Goal: Information Seeking & Learning: Learn about a topic

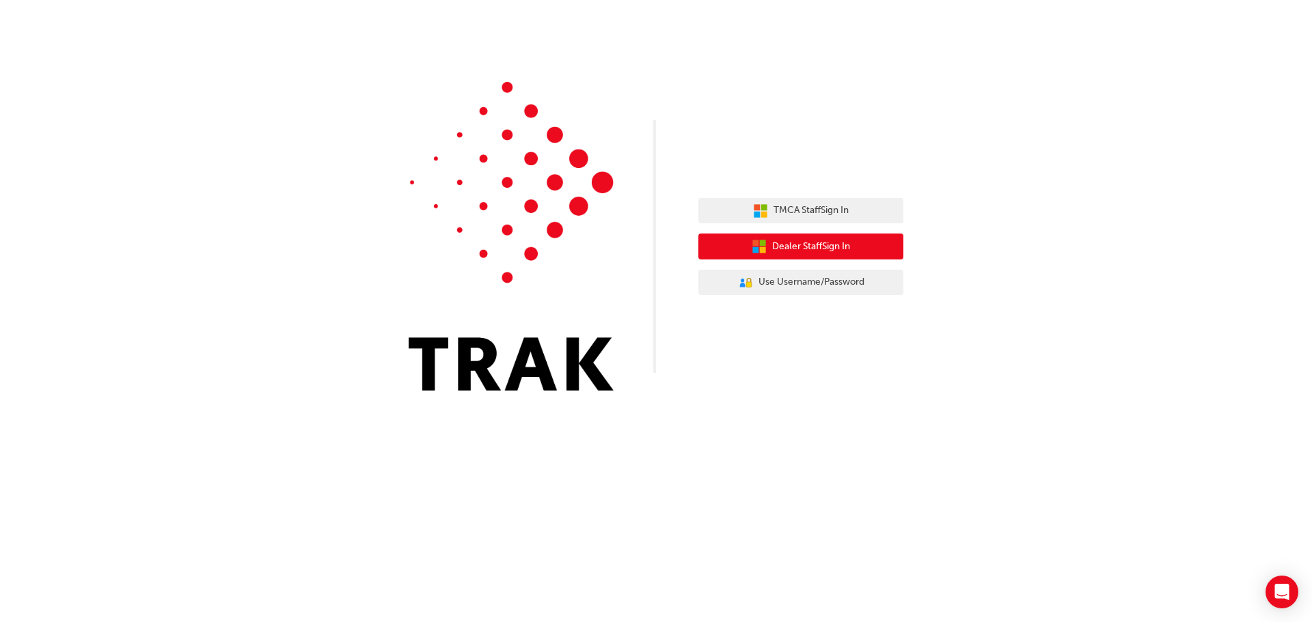
click at [790, 244] on span "Dealer Staff Sign In" at bounding box center [811, 247] width 78 height 16
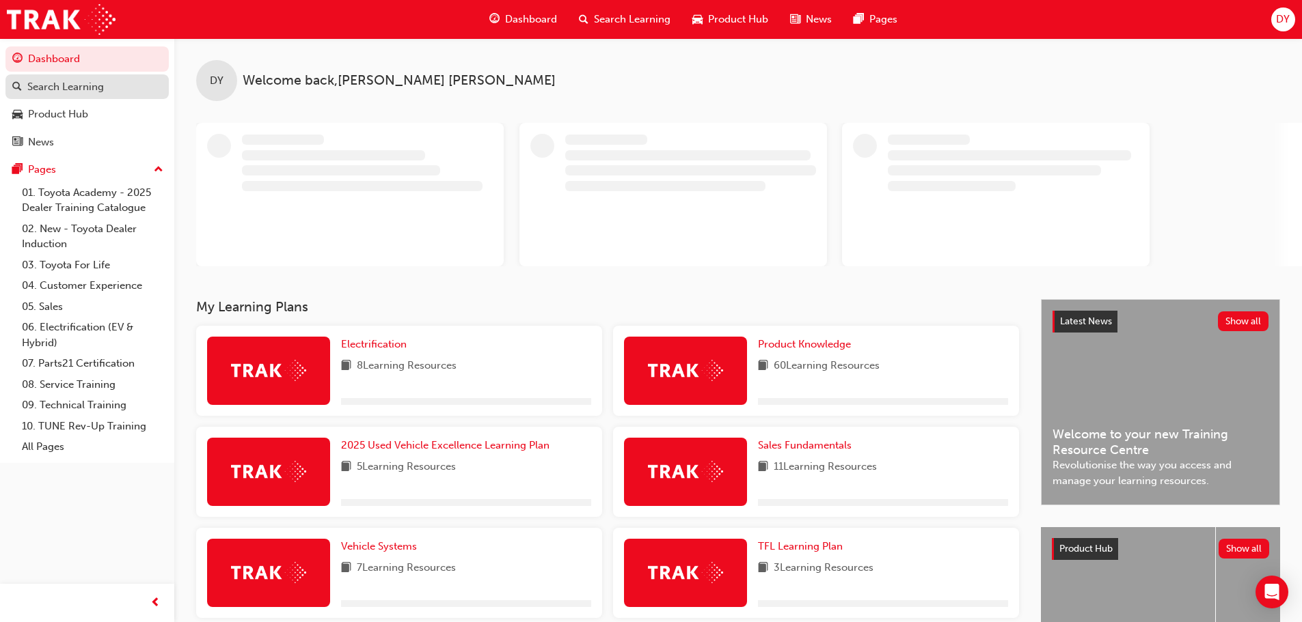
click at [128, 91] on div "Search Learning" at bounding box center [87, 87] width 150 height 17
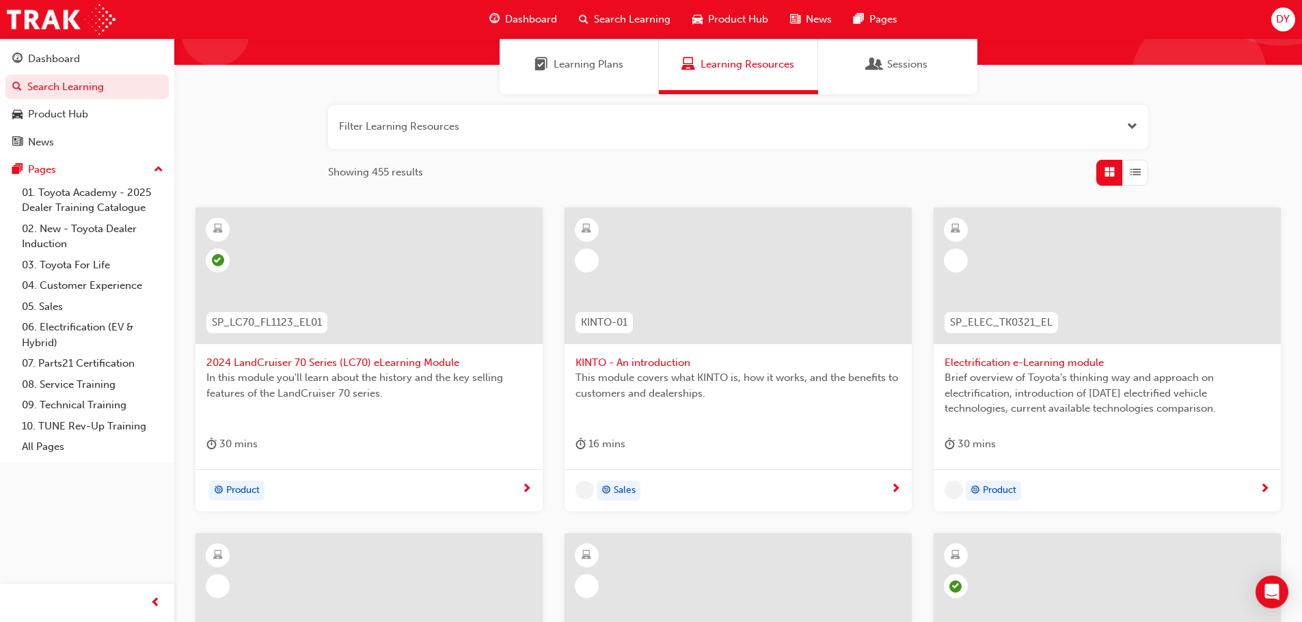
scroll to position [109, 0]
click at [473, 131] on button "button" at bounding box center [738, 127] width 820 height 44
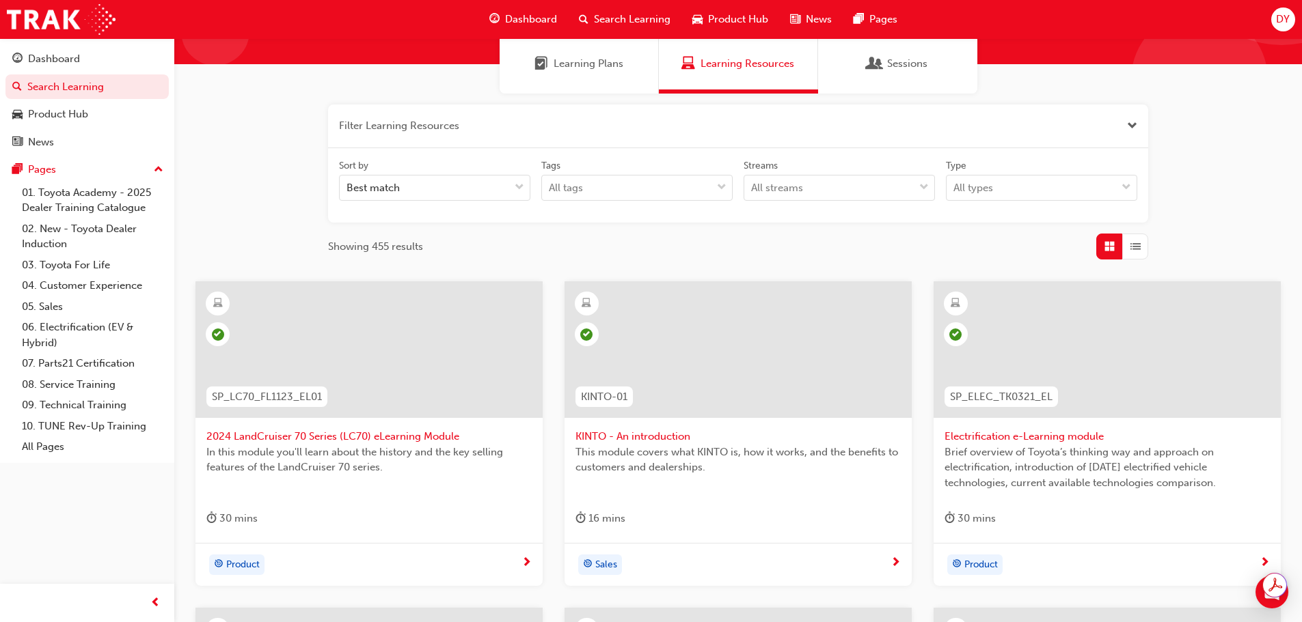
click at [259, 159] on div "Filter Learning Resources Sort by Best match Tags All tags Streams All streams …" at bounding box center [737, 556] width 1127 height 924
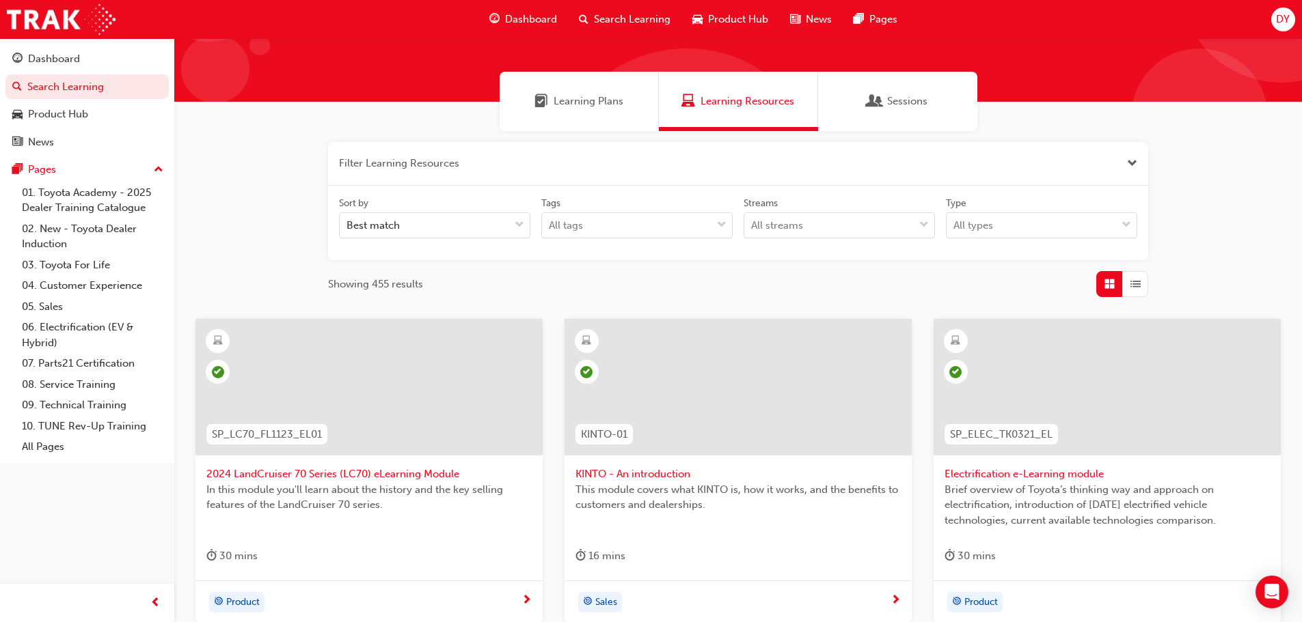
scroll to position [70, 0]
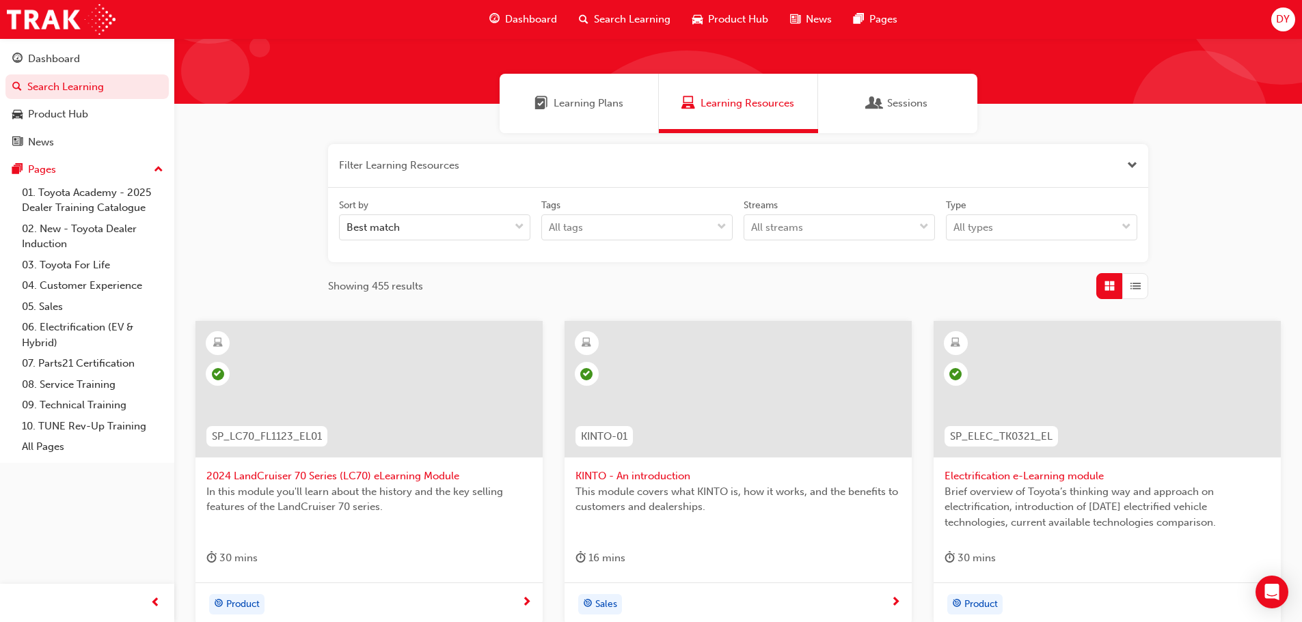
click at [1125, 163] on button "button" at bounding box center [738, 166] width 820 height 44
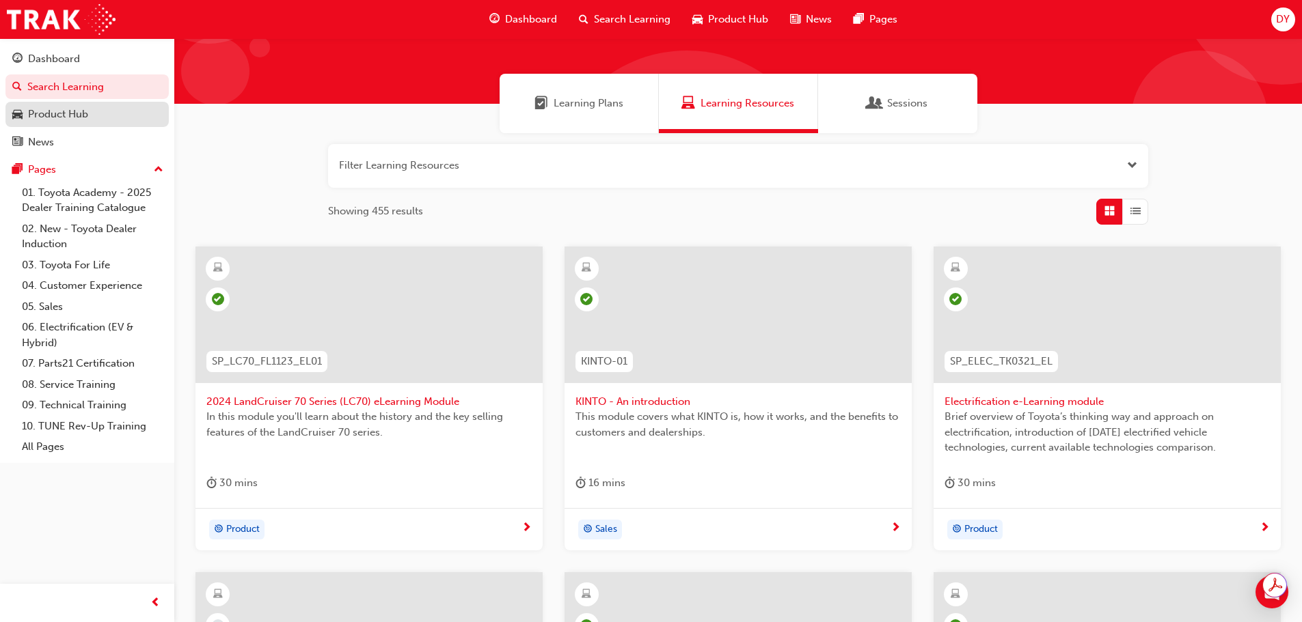
click at [118, 112] on div "Product Hub" at bounding box center [87, 114] width 150 height 17
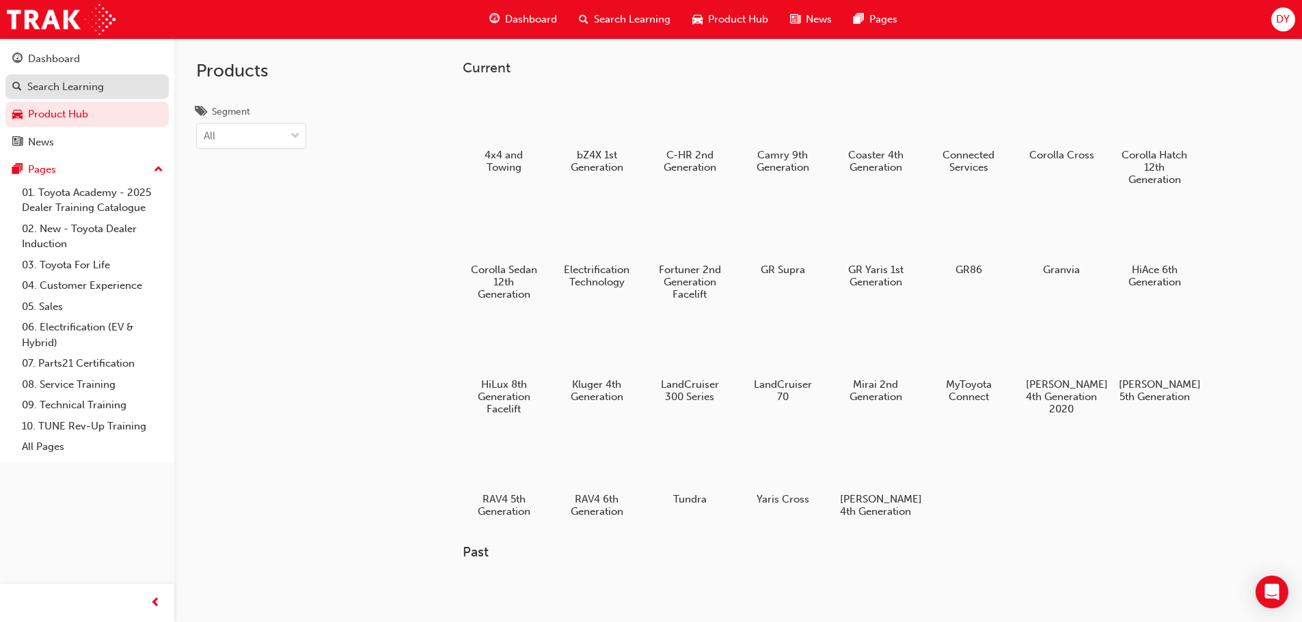
click at [120, 89] on div "Search Learning" at bounding box center [87, 87] width 150 height 17
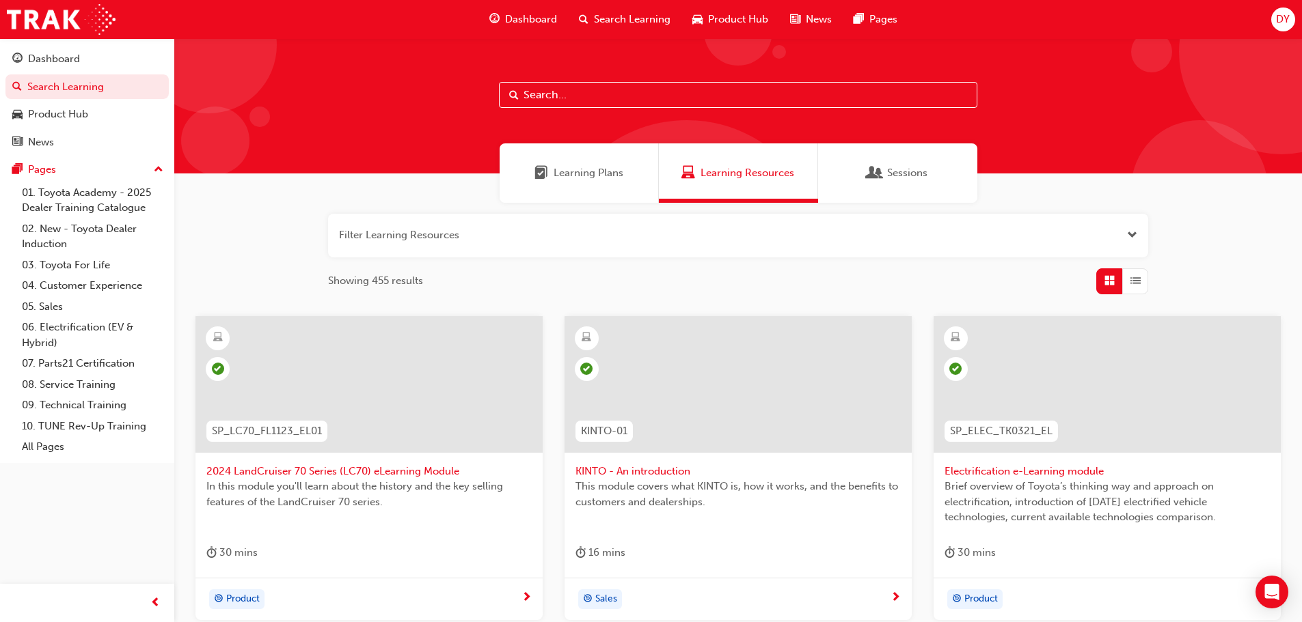
click at [633, 19] on span "Search Learning" at bounding box center [632, 20] width 77 height 16
click at [570, 98] on input "text" at bounding box center [738, 95] width 478 height 26
type input "rav4"
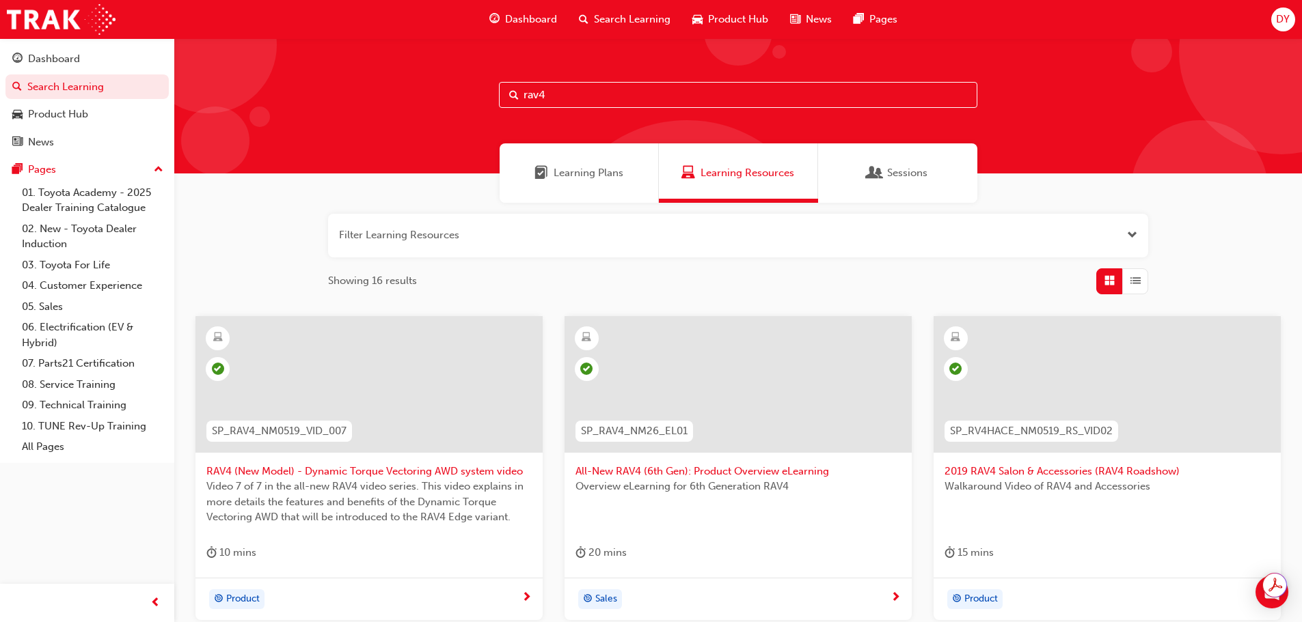
click at [419, 392] on div at bounding box center [368, 384] width 347 height 137
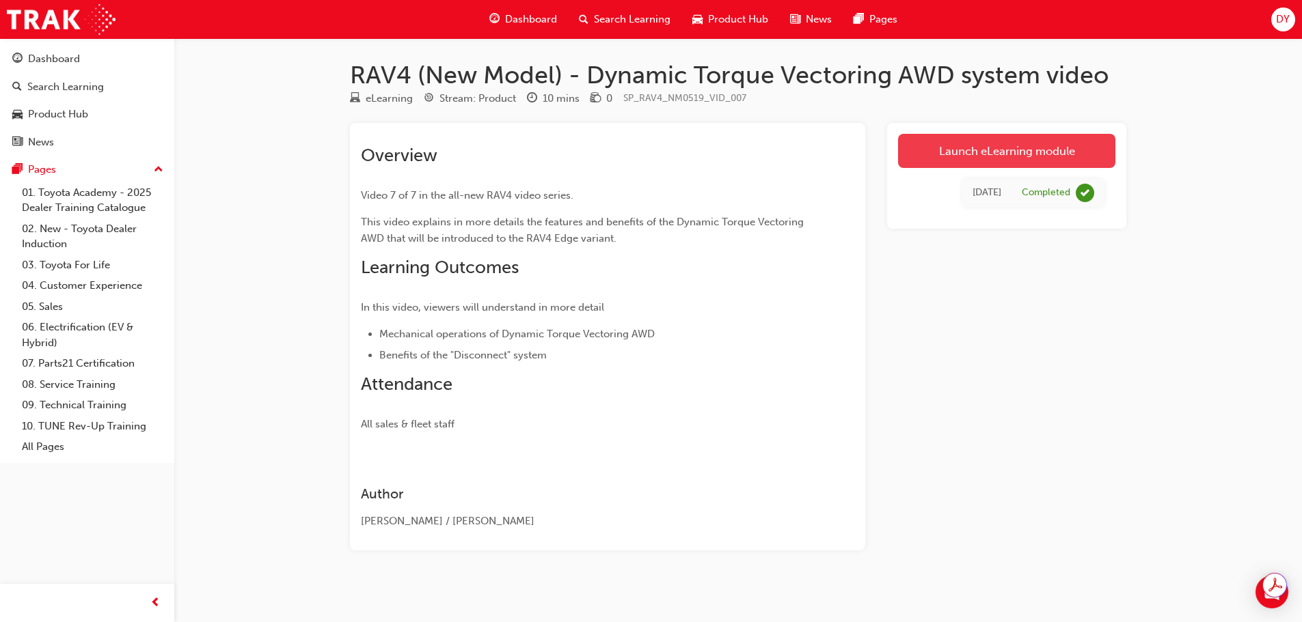
click at [1031, 145] on link "Launch eLearning module" at bounding box center [1006, 151] width 217 height 34
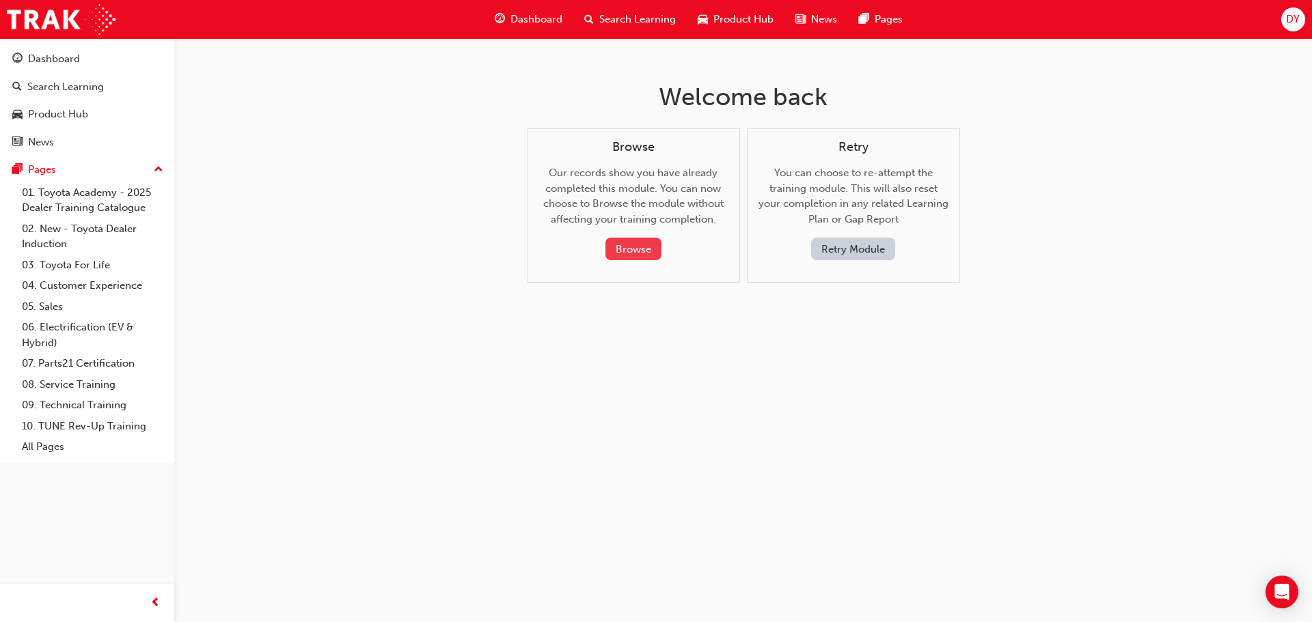
click at [637, 255] on button "Browse" at bounding box center [633, 249] width 56 height 23
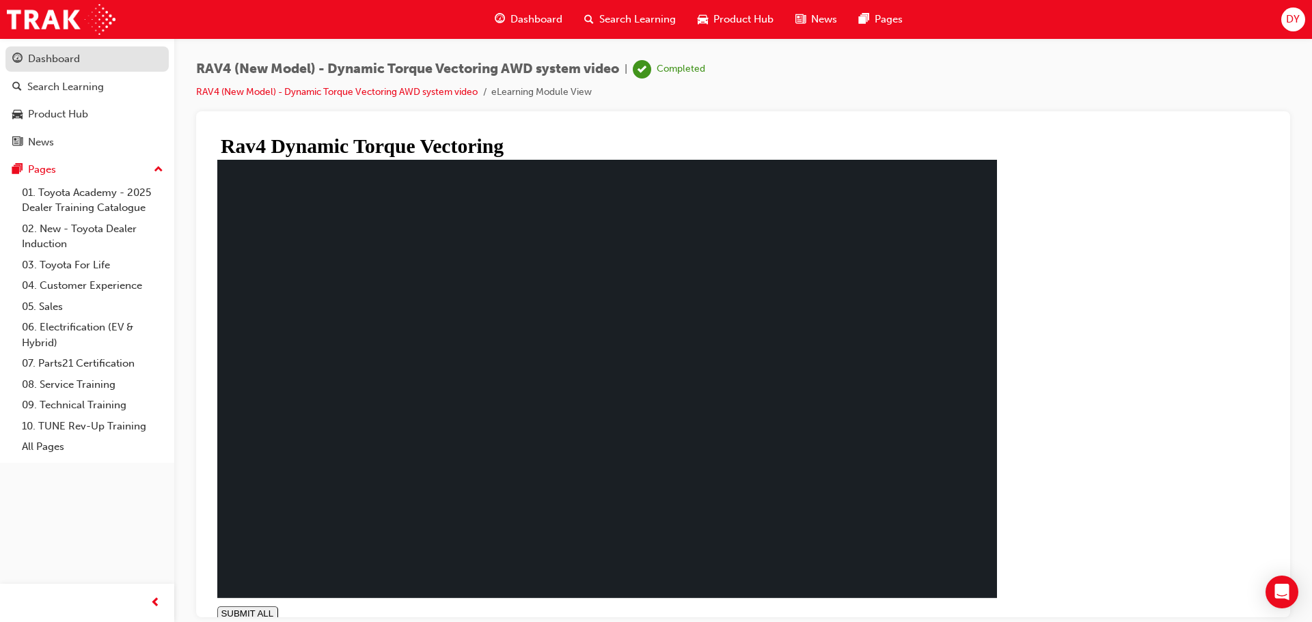
click at [86, 59] on div "Dashboard" at bounding box center [87, 59] width 150 height 17
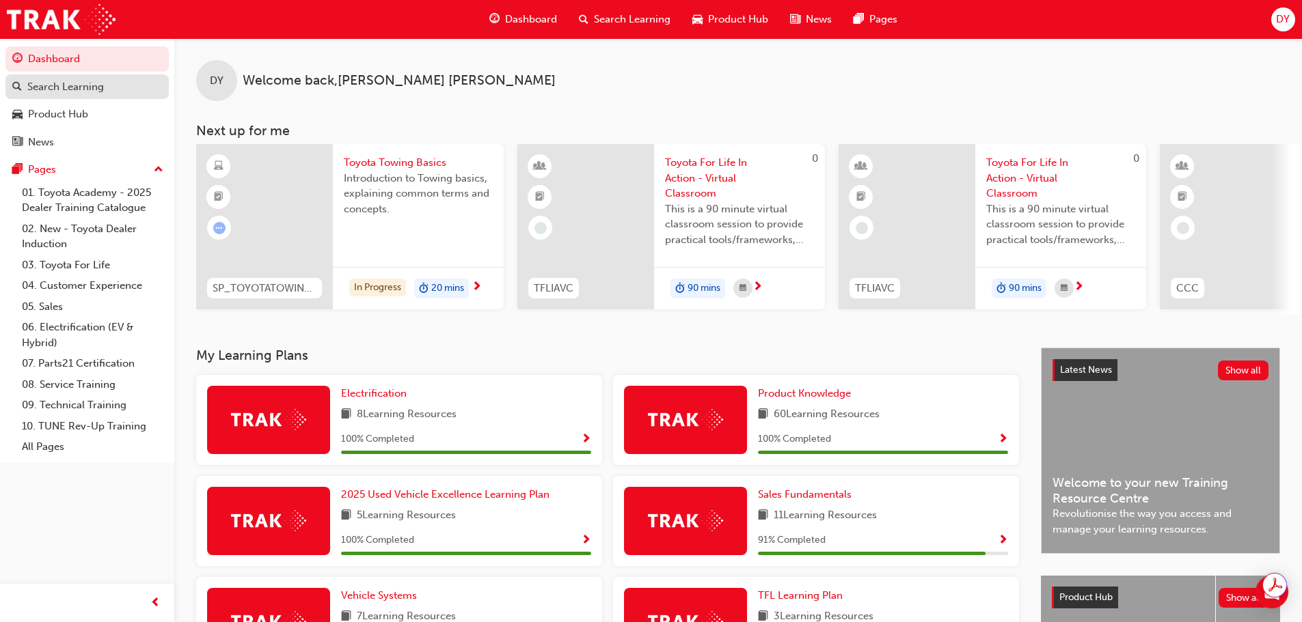
click at [113, 92] on div "Search Learning" at bounding box center [87, 87] width 150 height 17
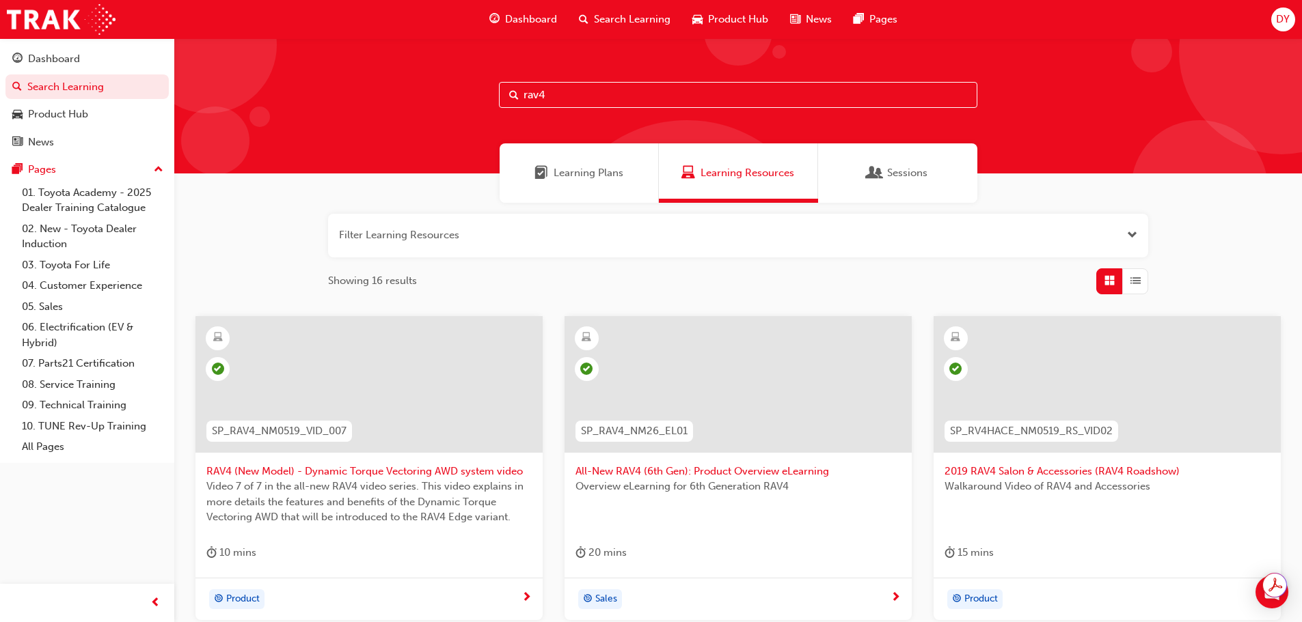
click at [573, 184] on div "Learning Plans" at bounding box center [578, 172] width 159 height 59
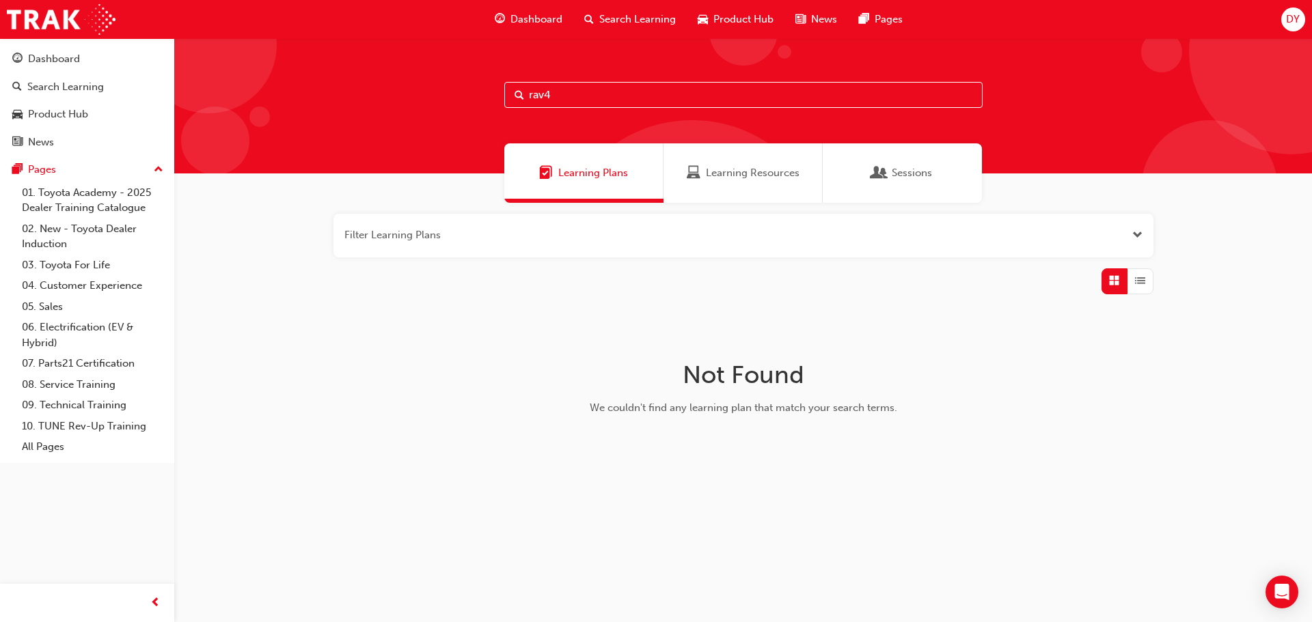
click at [728, 181] on div "Learning Resources" at bounding box center [742, 172] width 159 height 59
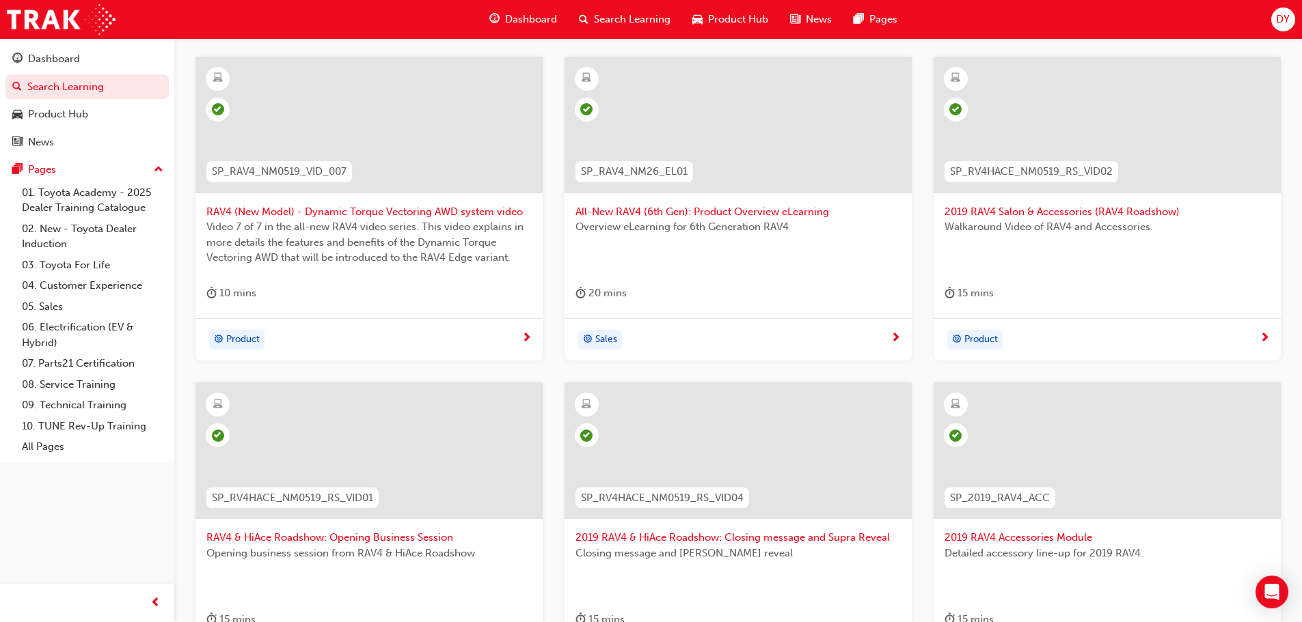
scroll to position [264, 0]
click at [777, 166] on div at bounding box center [737, 121] width 347 height 137
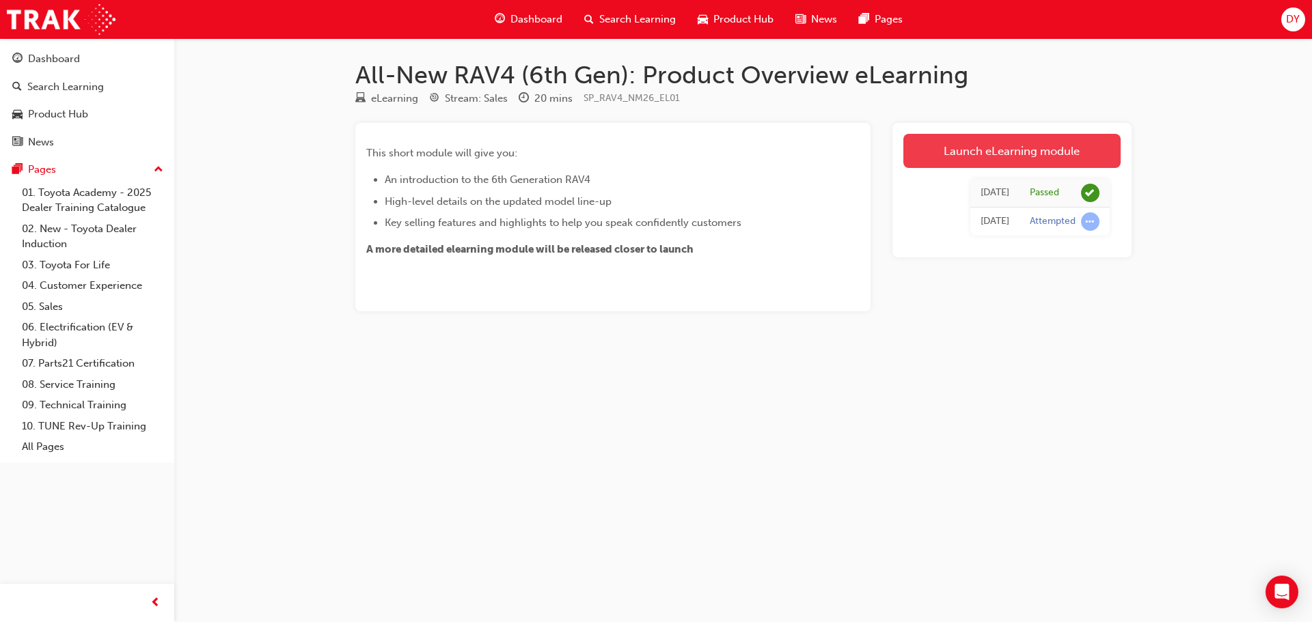
click at [1028, 148] on link "Launch eLearning module" at bounding box center [1011, 151] width 217 height 34
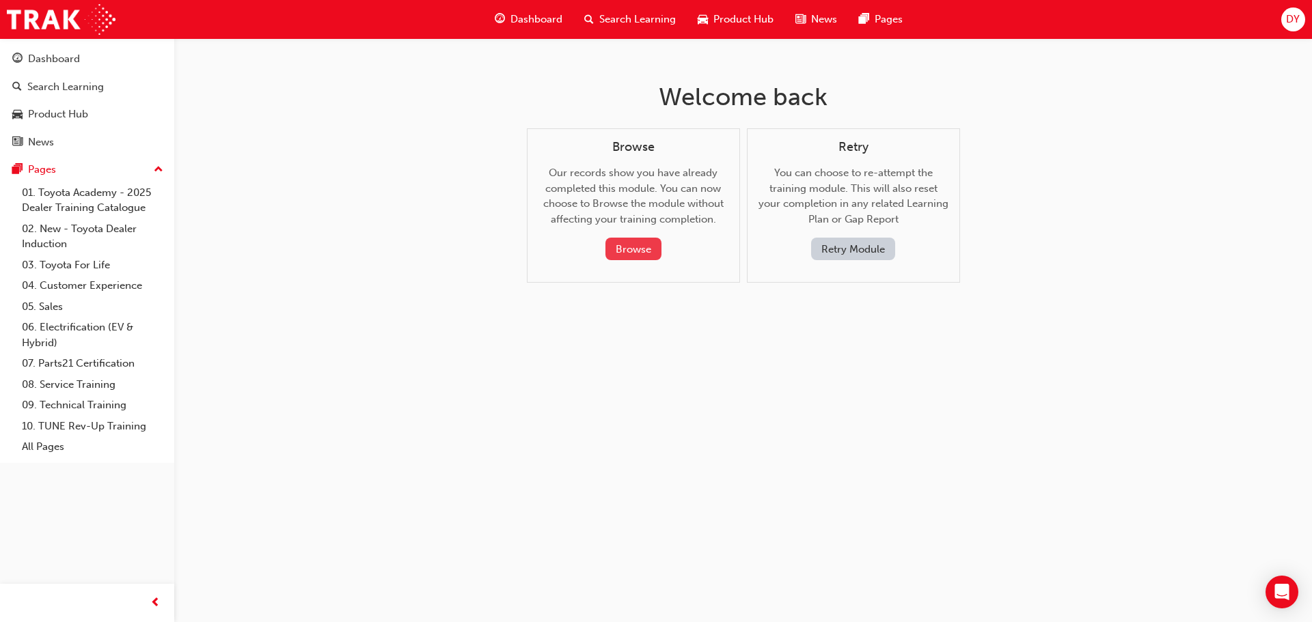
click at [628, 258] on button "Browse" at bounding box center [633, 249] width 56 height 23
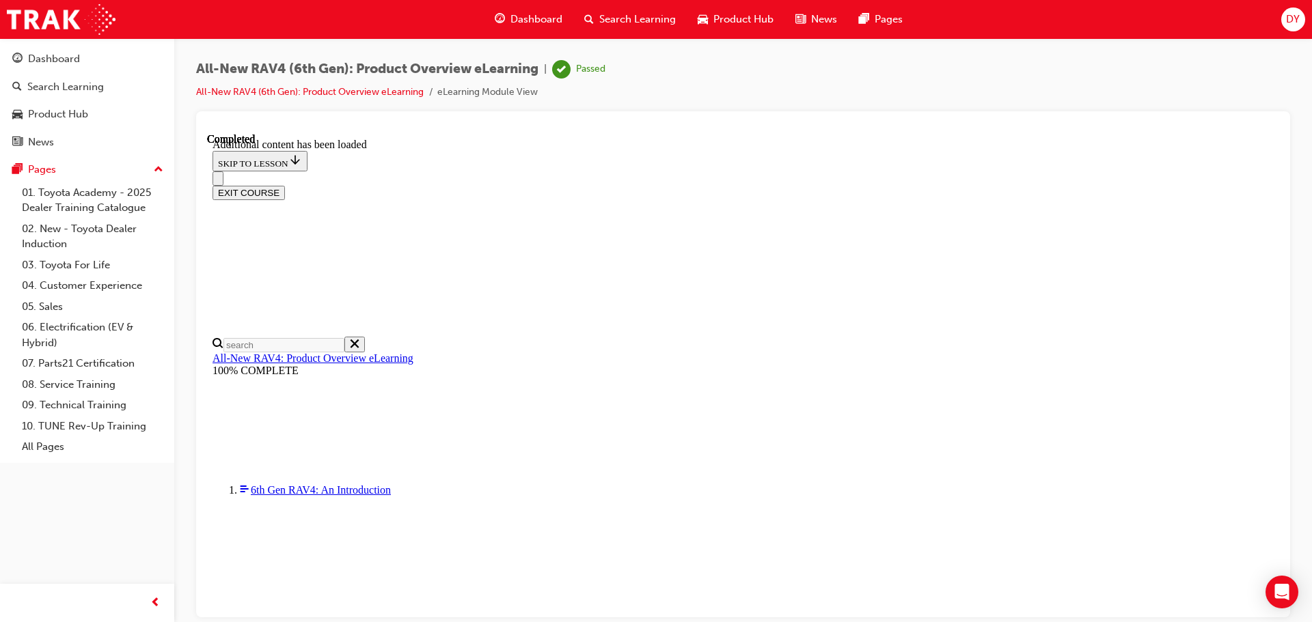
scroll to position [1913, 0]
drag, startPoint x: 629, startPoint y: 398, endPoint x: 701, endPoint y: 407, distance: 72.3
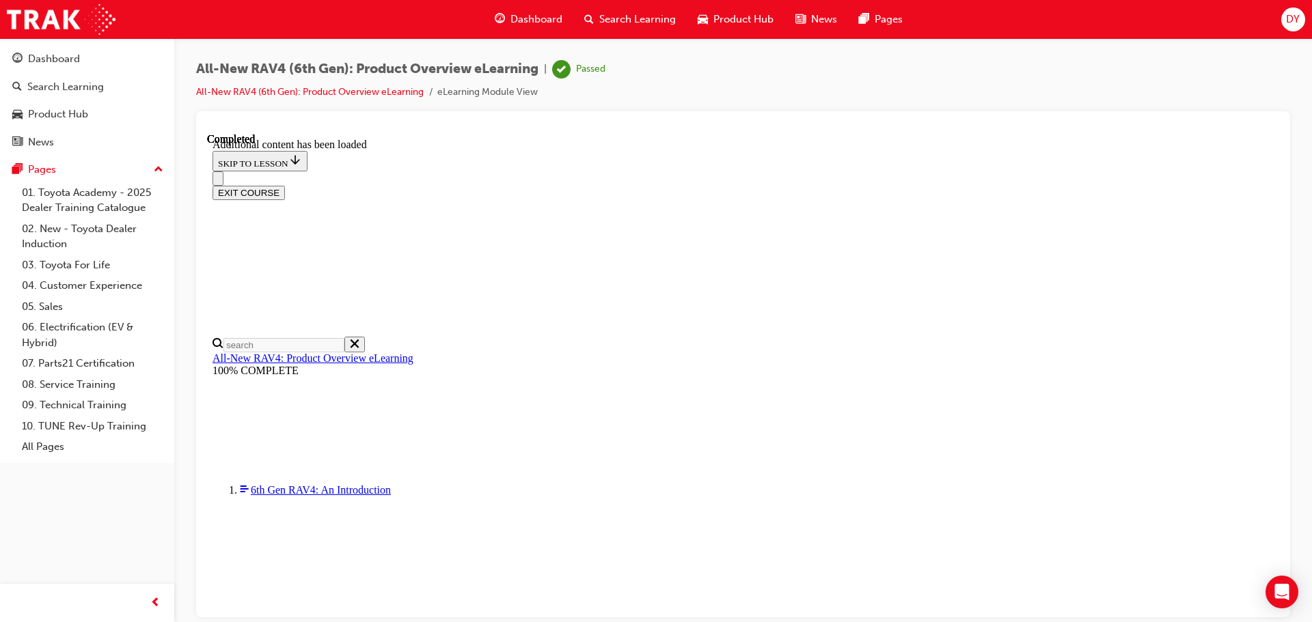
scroll to position [0, 197]
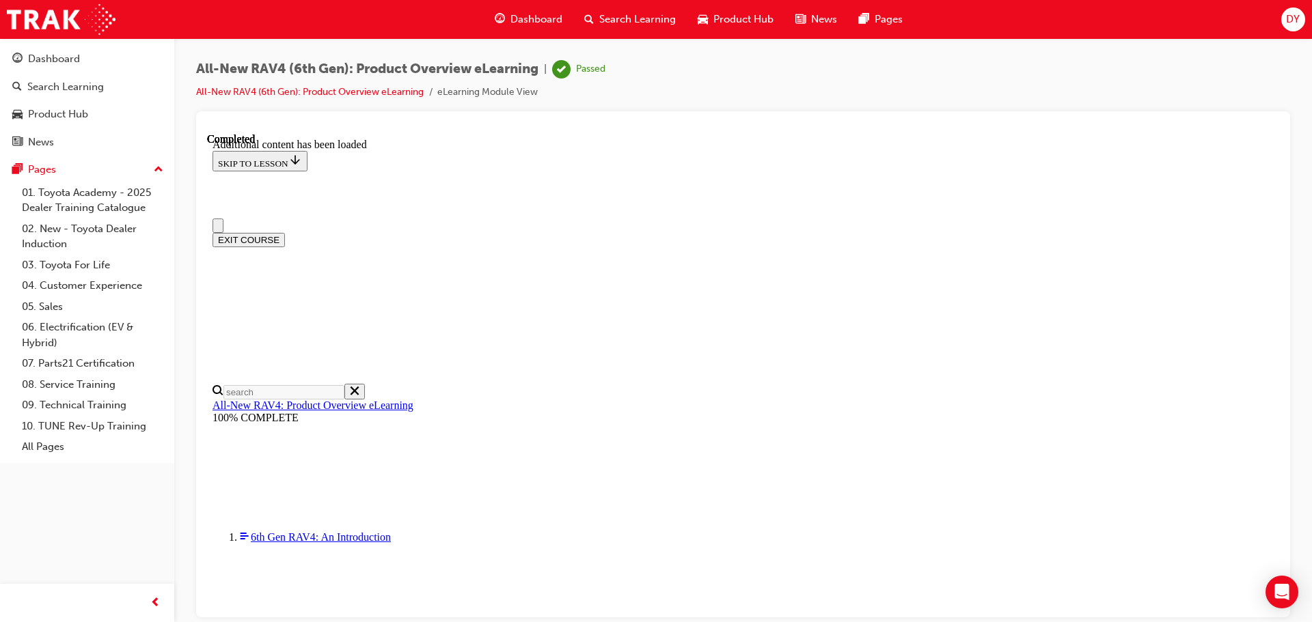
click at [1289, 21] on span "DY" at bounding box center [1293, 20] width 14 height 16
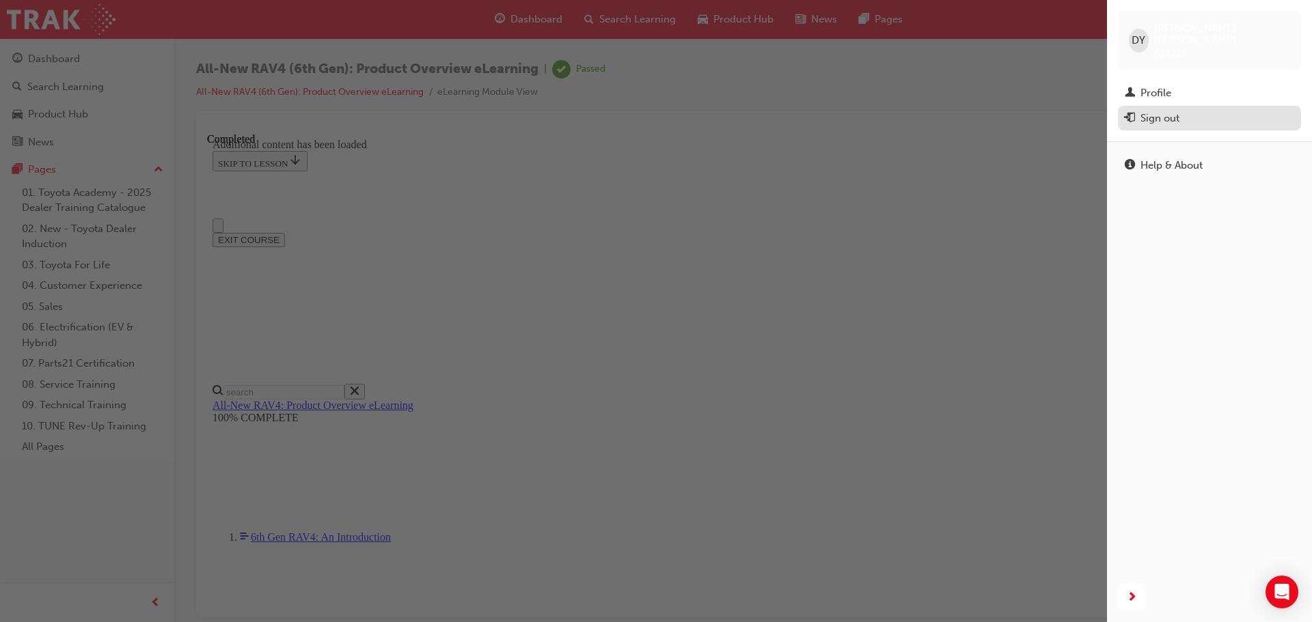
click at [1168, 111] on div "Sign out" at bounding box center [1159, 119] width 39 height 16
